Goal: Navigation & Orientation: Find specific page/section

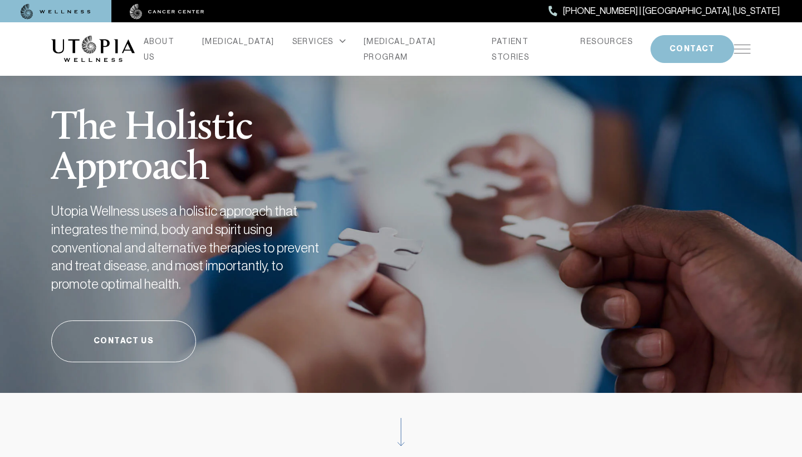
click at [749, 29] on div "ABOUT US [MEDICAL_DATA] SERVICES Services Overview [MEDICAL_DATA]: What It Is, …" at bounding box center [401, 48] width 700 height 53
click at [749, 40] on div "ABOUT US [MEDICAL_DATA] SERVICES Services Overview [MEDICAL_DATA]: What It Is, …" at bounding box center [401, 48] width 700 height 53
click at [749, 38] on div "ABOUT US [MEDICAL_DATA] SERVICES Services Overview [MEDICAL_DATA]: What It Is, …" at bounding box center [401, 48] width 700 height 53
click at [749, 39] on div "ABOUT US [MEDICAL_DATA] SERVICES Services Overview [MEDICAL_DATA]: What It Is, …" at bounding box center [401, 48] width 700 height 53
click at [748, 45] on img at bounding box center [742, 49] width 17 height 9
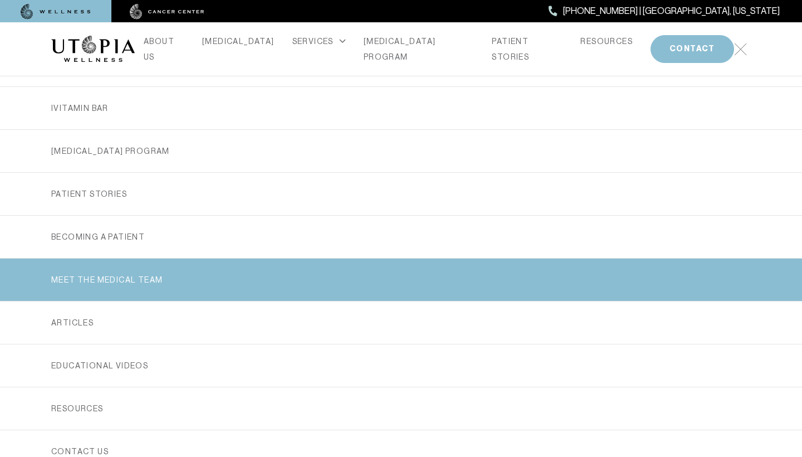
scroll to position [160, 0]
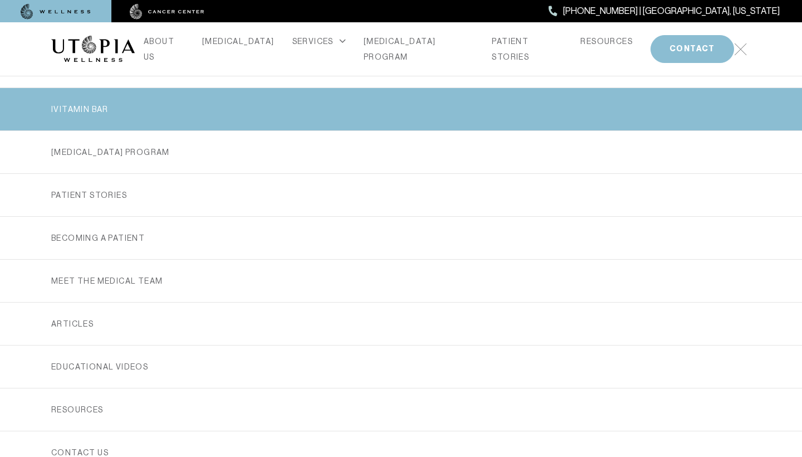
click at [170, 99] on link "iVitamin Bar" at bounding box center [401, 109] width 700 height 42
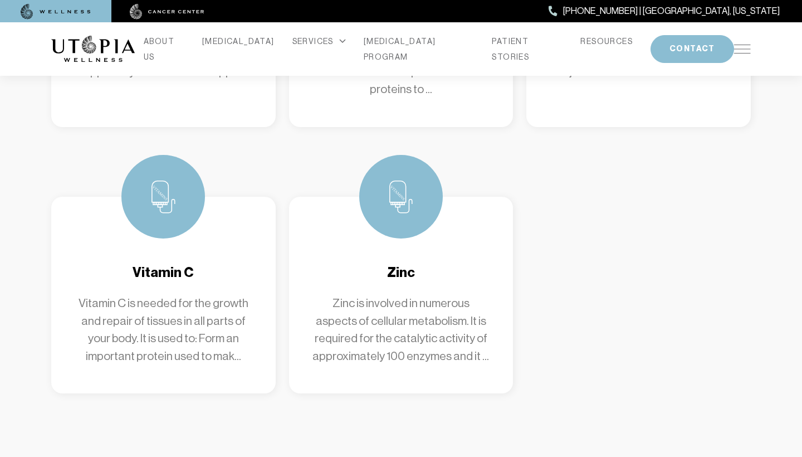
scroll to position [3921, 0]
